Goal: Task Accomplishment & Management: Use online tool/utility

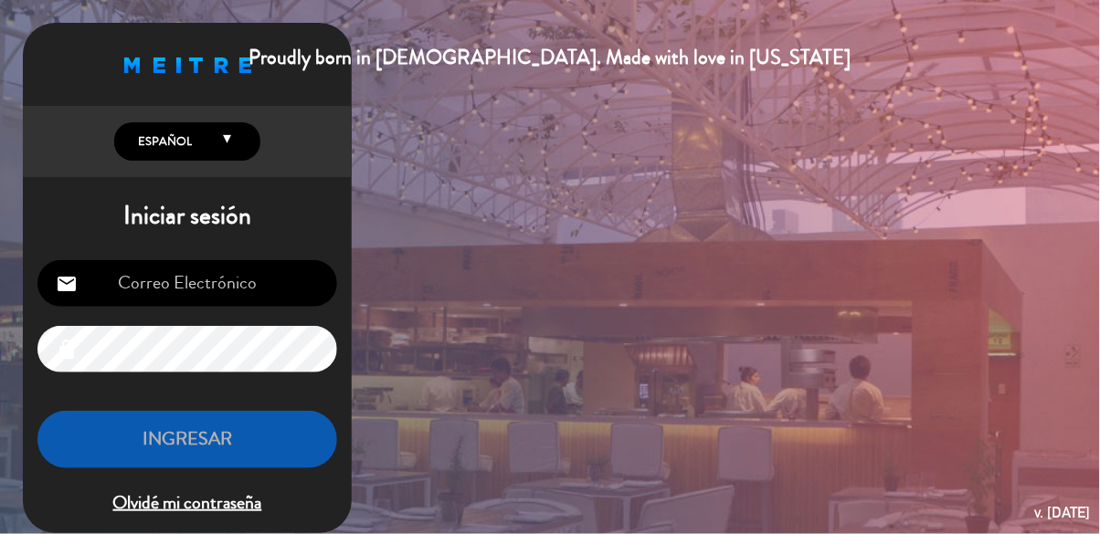
click at [162, 290] on input "email" at bounding box center [187, 283] width 300 height 47
type input "[EMAIL_ADDRESS][DOMAIN_NAME]"
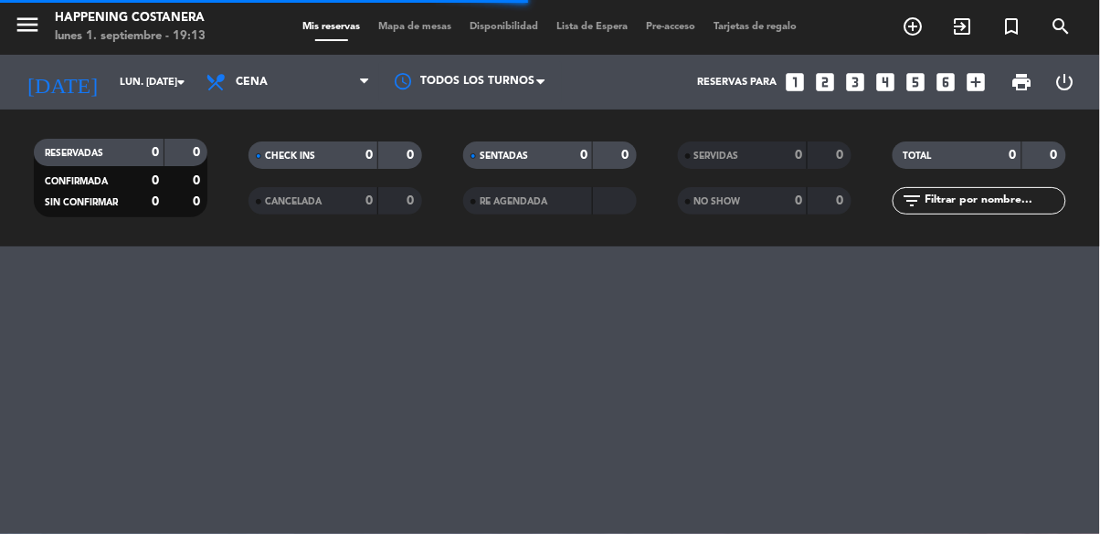
click at [401, 22] on span "Mapa de mesas" at bounding box center [415, 27] width 91 height 10
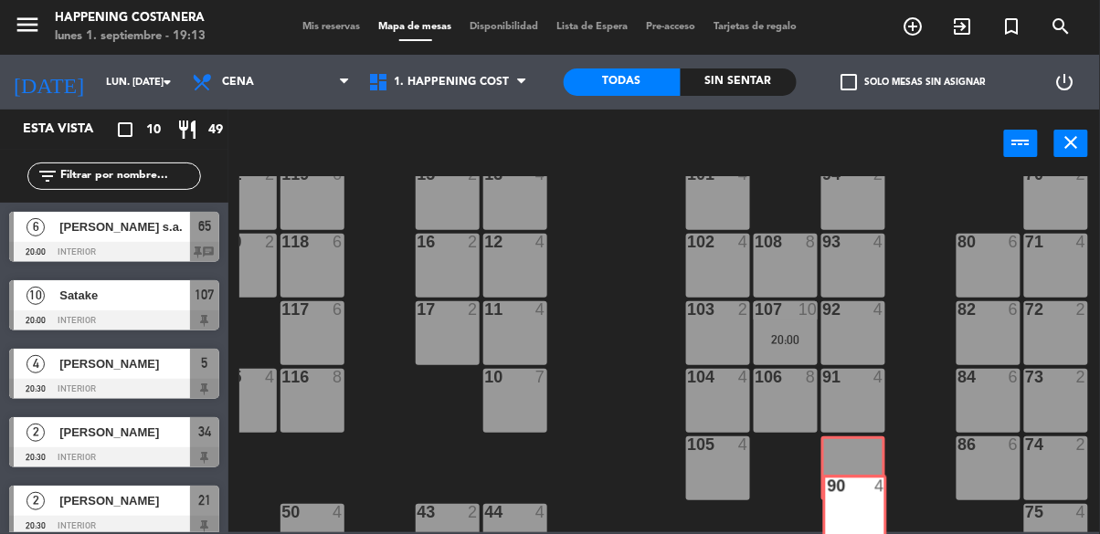
scroll to position [123, 301]
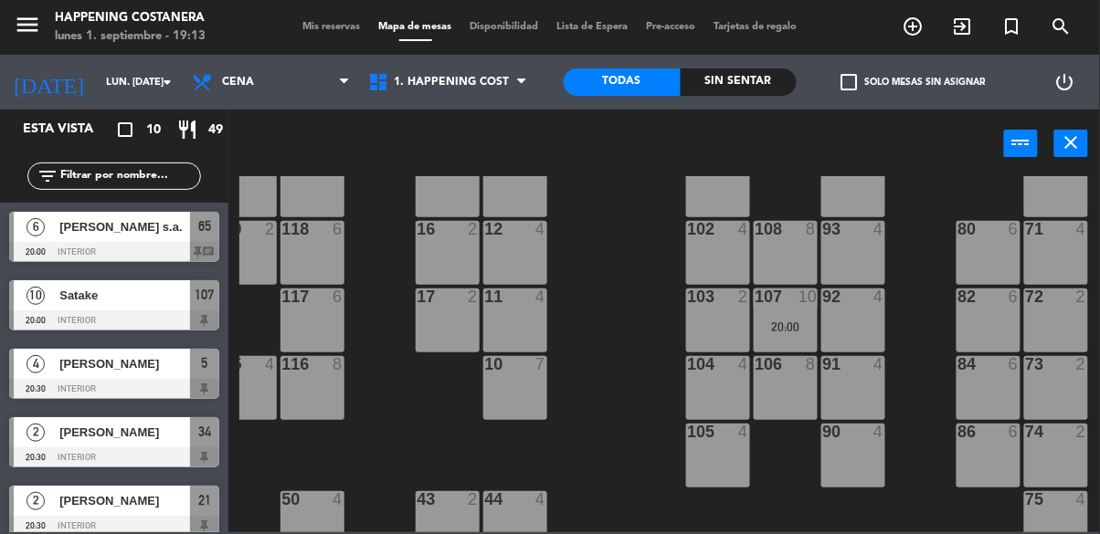
click at [804, 299] on div "10" at bounding box center [807, 297] width 18 height 16
click at [607, 397] on div "69 2 122 6 121 6 120 6 14 4 CAVA 22 101 4 94 2 70 2 123 6 131 2 134 2 132 2 13 …" at bounding box center [669, 354] width 860 height 356
click at [794, 327] on div "20:00" at bounding box center [786, 327] width 64 height 13
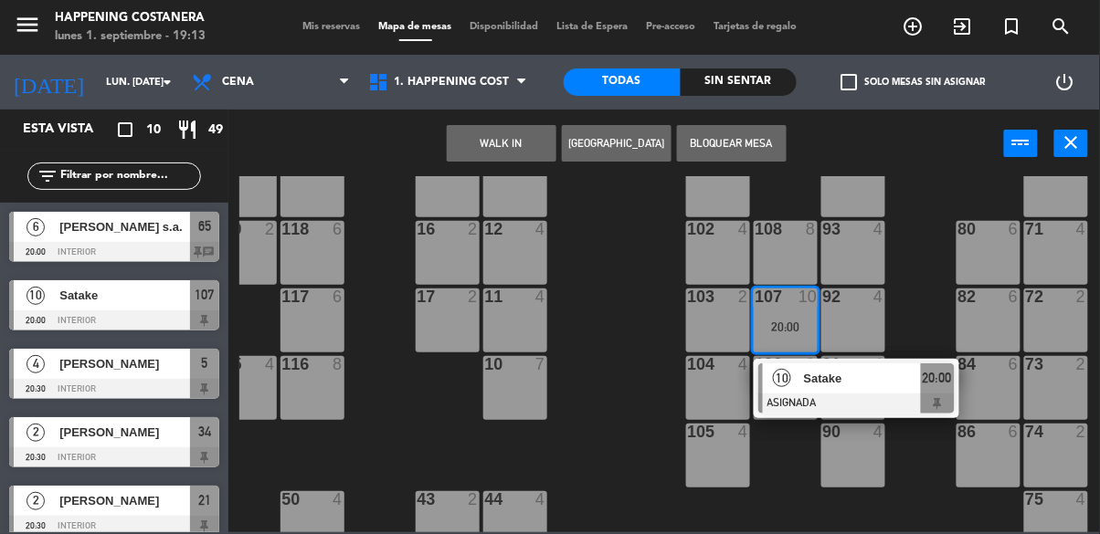
click at [630, 438] on div "69 2 122 6 121 6 120 6 14 4 CAVA 22 101 4 94 2 70 2 123 6 131 2 134 2 132 2 13 …" at bounding box center [669, 354] width 860 height 356
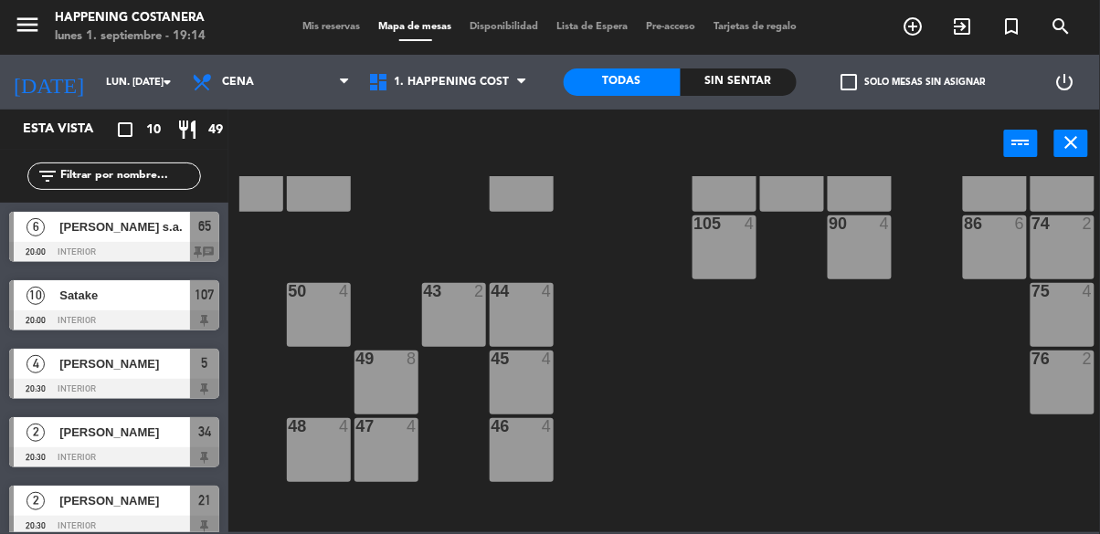
scroll to position [332, 295]
